Goal: Information Seeking & Learning: Learn about a topic

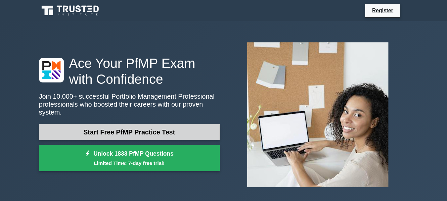
click at [117, 130] on link "Start Free PfMP Practice Test" at bounding box center [129, 132] width 181 height 16
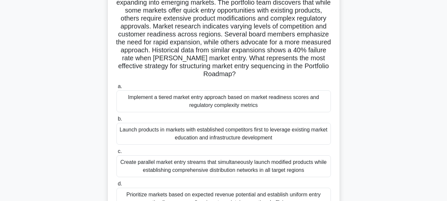
scroll to position [90, 0]
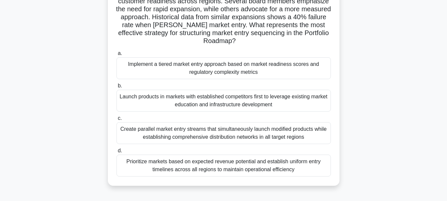
click at [185, 130] on div "Create parallel market entry streams that simultaneously launch modified produc…" at bounding box center [224, 133] width 215 height 22
click at [117, 121] on input "c. Create parallel market entry streams that simultaneously launch modified pro…" at bounding box center [117, 118] width 0 height 4
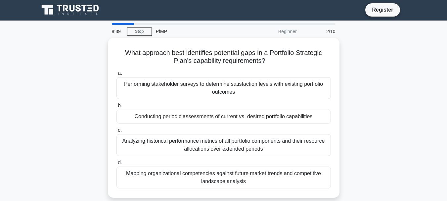
scroll to position [0, 0]
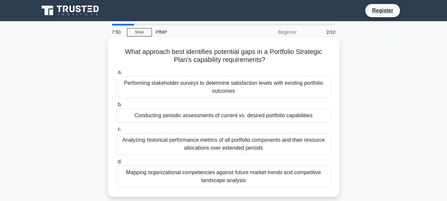
click at [222, 143] on div "Analyzing historical performance metrics of all portfolio components and their …" at bounding box center [224, 144] width 215 height 22
click at [117, 131] on input "c. Analyzing historical performance metrics of all portfolio components and the…" at bounding box center [117, 129] width 0 height 4
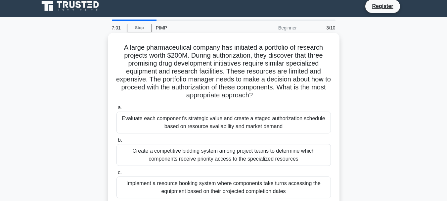
scroll to position [33, 0]
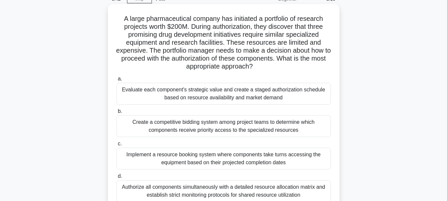
click at [222, 91] on div "Evaluate each component's strategic value and create a staged authorization sch…" at bounding box center [224, 94] width 215 height 22
click at [117, 81] on input "a. Evaluate each component's strategic value and create a staged authorization …" at bounding box center [117, 79] width 0 height 4
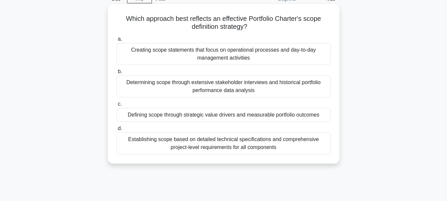
click at [213, 145] on div "Establishing scope based on detailed technical specifications and comprehensive…" at bounding box center [224, 143] width 215 height 22
click at [117, 131] on input "d. Establishing scope based on detailed technical specifications and comprehens…" at bounding box center [117, 129] width 0 height 4
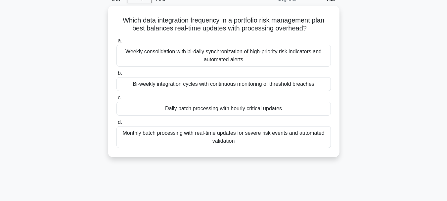
scroll to position [0, 0]
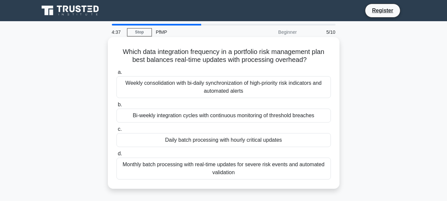
click at [216, 83] on div "Weekly consolidation with bi-daily synchronization of high-priority risk indica…" at bounding box center [224, 87] width 215 height 22
click at [117, 75] on input "a. Weekly consolidation with bi-daily synchronization of high-priority risk ind…" at bounding box center [117, 72] width 0 height 4
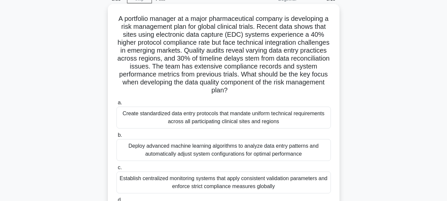
scroll to position [66, 0]
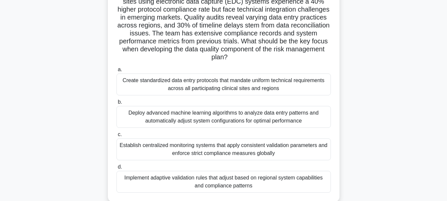
click at [195, 85] on div "Create standardized data entry protocols that mandate uniform technical require…" at bounding box center [224, 85] width 215 height 22
click at [117, 72] on input "a. Create standardized data entry protocols that mandate uniform technical requ…" at bounding box center [117, 70] width 0 height 4
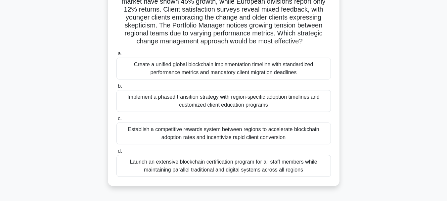
click at [203, 97] on div "Implement a phased transition strategy with region-specific adoption timelines …" at bounding box center [224, 101] width 215 height 22
click at [117, 88] on input "b. Implement a phased transition strategy with region-specific adoption timelin…" at bounding box center [117, 86] width 0 height 4
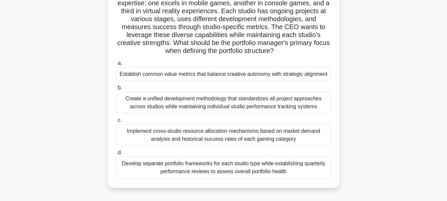
click at [225, 162] on div "Develop separate portfolio frameworks for each studio type while establishing q…" at bounding box center [224, 168] width 215 height 22
click at [117, 155] on input "d. Develop separate portfolio frameworks for each studio type while establishin…" at bounding box center [117, 153] width 0 height 4
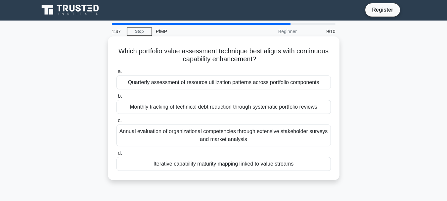
scroll to position [0, 0]
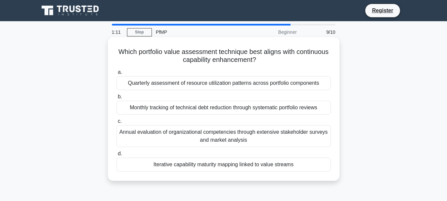
click at [210, 164] on div "Iterative capability maturity mapping linked to value streams" at bounding box center [224, 165] width 215 height 14
click at [117, 156] on input "d. Iterative capability maturity mapping linked to value streams" at bounding box center [117, 154] width 0 height 4
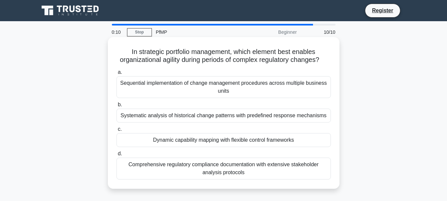
click at [214, 123] on div "Systematic analysis of historical change patterns with predefined response mech…" at bounding box center [224, 116] width 215 height 14
click at [117, 107] on input "b. Systematic analysis of historical change patterns with predefined response m…" at bounding box center [117, 105] width 0 height 4
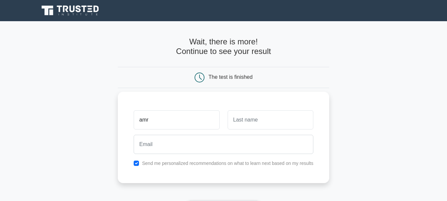
type input "amr"
click at [242, 122] on input "text" at bounding box center [271, 119] width 86 height 19
type input "Talaat"
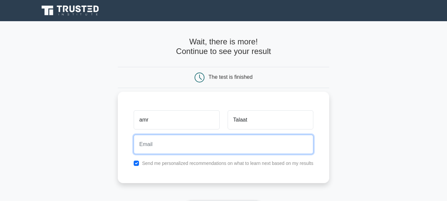
click at [188, 145] on input "email" at bounding box center [224, 144] width 180 height 19
type input "amrmafric@gmail.com"
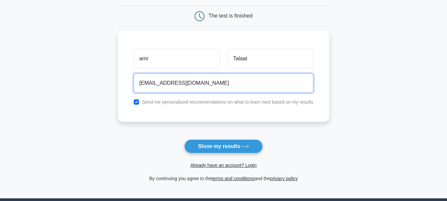
scroll to position [66, 0]
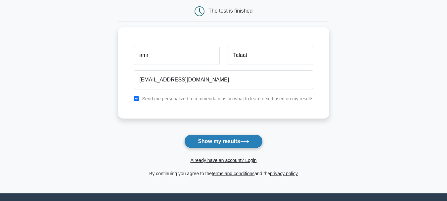
click at [221, 141] on button "Show my results" at bounding box center [223, 141] width 78 height 14
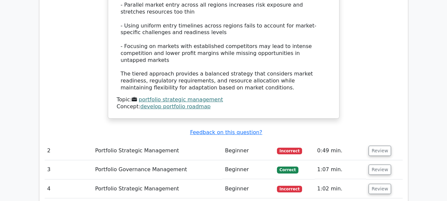
scroll to position [911, 0]
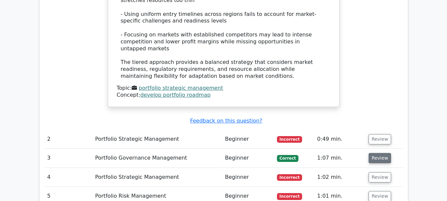
click at [373, 153] on button "Review" at bounding box center [380, 158] width 23 height 10
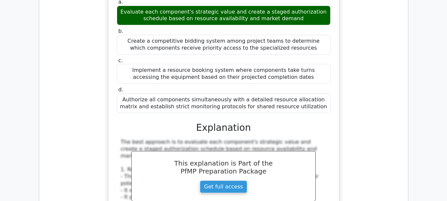
scroll to position [1176, 0]
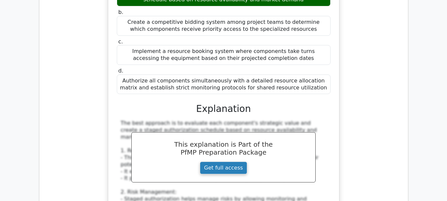
click at [229, 162] on link "Get full access" at bounding box center [223, 168] width 47 height 13
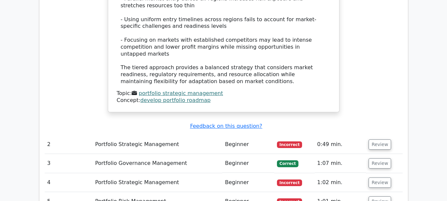
scroll to position [911, 0]
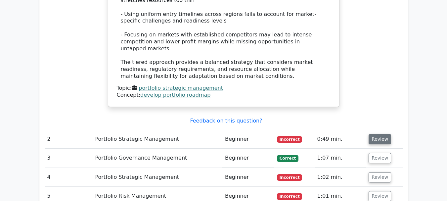
click at [377, 134] on button "Review" at bounding box center [380, 139] width 23 height 10
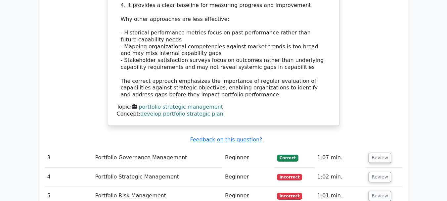
scroll to position [1309, 0]
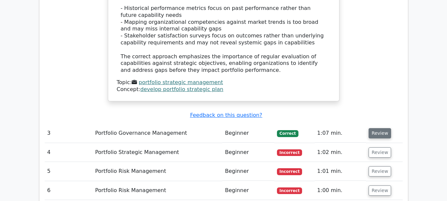
click at [376, 128] on button "Review" at bounding box center [380, 133] width 23 height 10
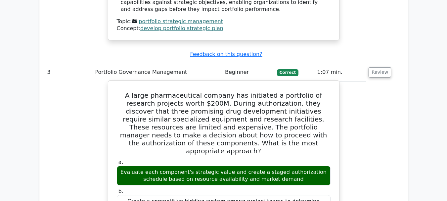
scroll to position [1375, 0]
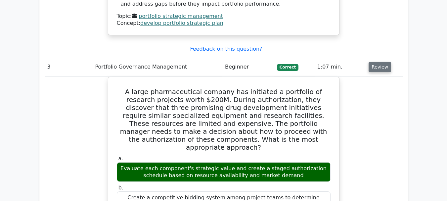
click at [376, 62] on button "Review" at bounding box center [380, 67] width 23 height 10
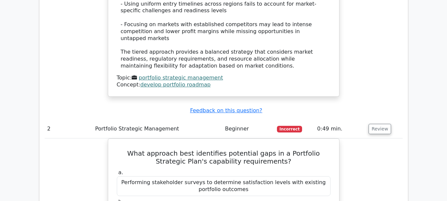
scroll to position [911, 0]
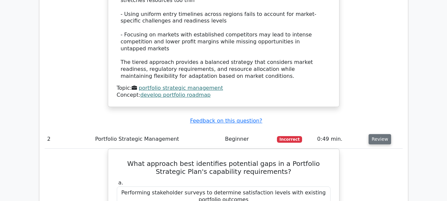
click at [379, 134] on button "Review" at bounding box center [380, 139] width 23 height 10
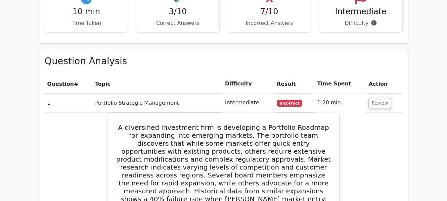
scroll to position [382, 0]
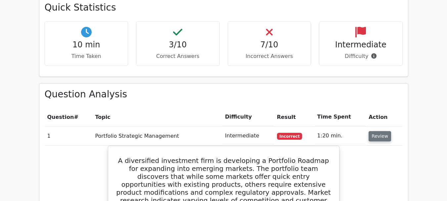
click at [377, 131] on button "Review" at bounding box center [380, 136] width 23 height 10
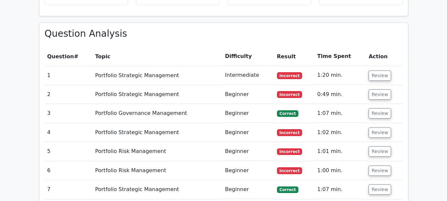
scroll to position [448, 0]
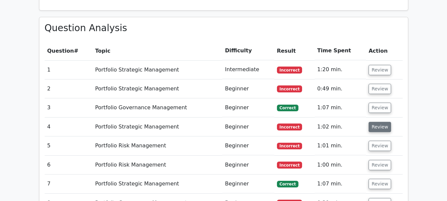
click at [377, 122] on button "Review" at bounding box center [380, 127] width 23 height 10
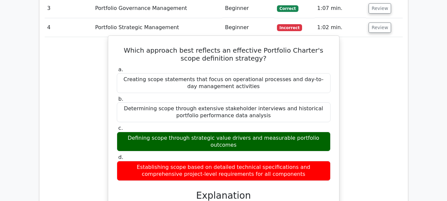
scroll to position [514, 0]
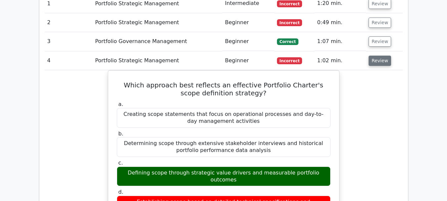
click at [379, 56] on button "Review" at bounding box center [380, 61] width 23 height 10
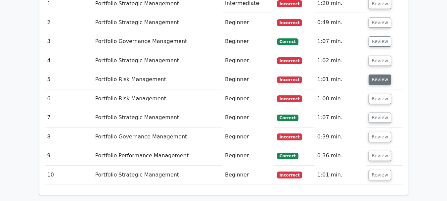
click at [379, 75] on button "Review" at bounding box center [380, 80] width 23 height 10
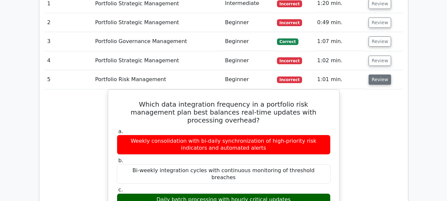
click at [381, 75] on button "Review" at bounding box center [380, 80] width 23 height 10
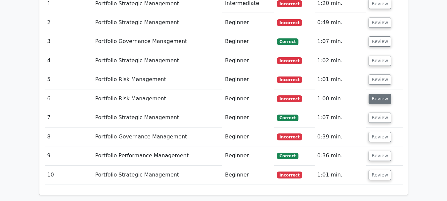
click at [371, 94] on button "Review" at bounding box center [380, 99] width 23 height 10
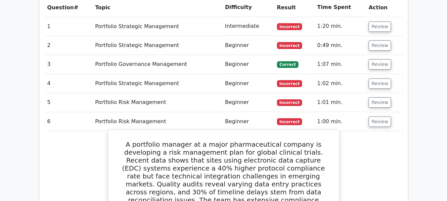
scroll to position [481, 0]
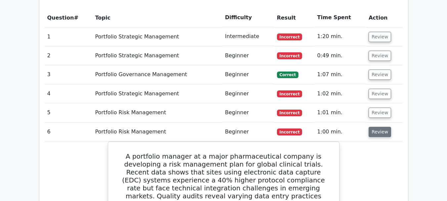
click at [377, 127] on button "Review" at bounding box center [380, 132] width 23 height 10
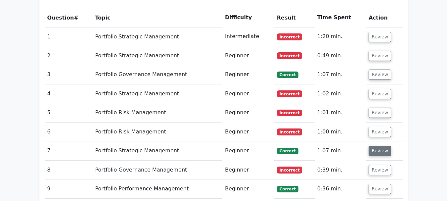
click at [378, 146] on button "Review" at bounding box center [380, 151] width 23 height 10
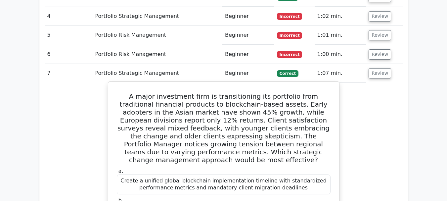
scroll to position [547, 0]
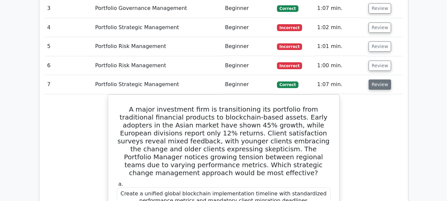
click at [379, 79] on button "Review" at bounding box center [380, 84] width 23 height 10
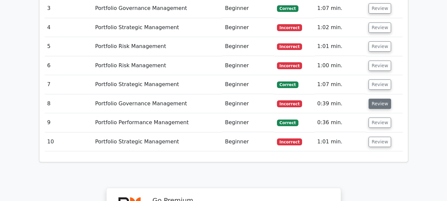
click at [376, 99] on button "Review" at bounding box center [380, 104] width 23 height 10
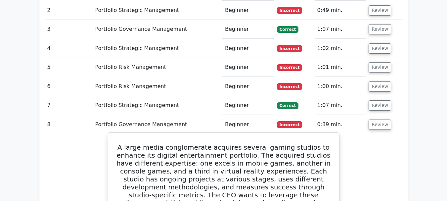
scroll to position [514, 0]
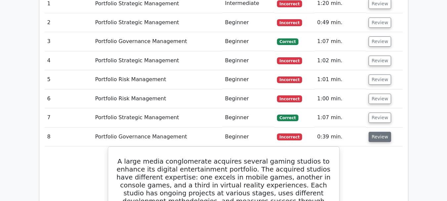
click at [376, 132] on button "Review" at bounding box center [380, 137] width 23 height 10
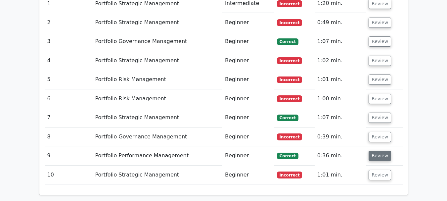
click at [379, 151] on button "Review" at bounding box center [380, 156] width 23 height 10
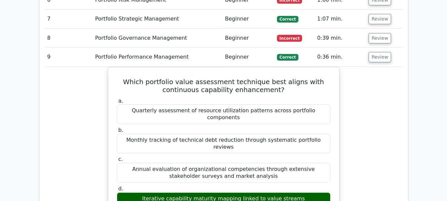
scroll to position [613, 0]
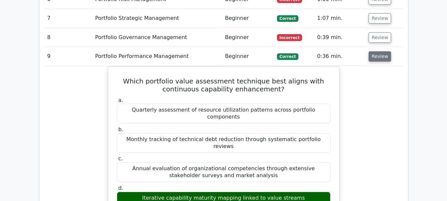
click at [380, 51] on button "Review" at bounding box center [380, 56] width 23 height 10
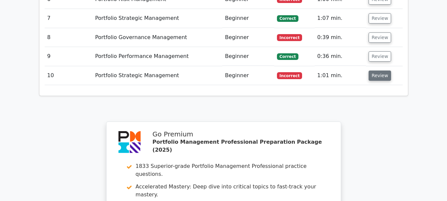
click at [379, 71] on button "Review" at bounding box center [380, 76] width 23 height 10
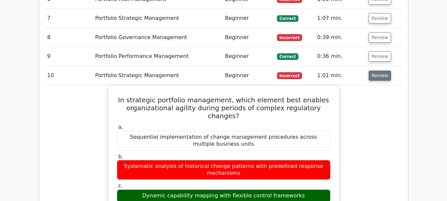
click at [379, 71] on button "Review" at bounding box center [380, 76] width 23 height 10
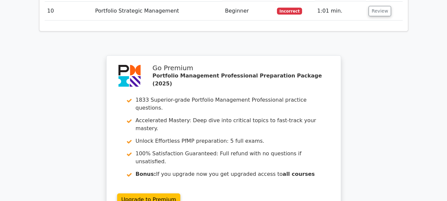
scroll to position [713, 0]
